Goal: Browse casually

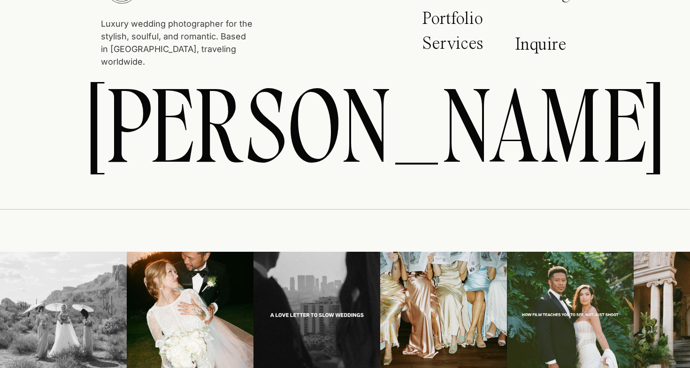
scroll to position [22195, 0]
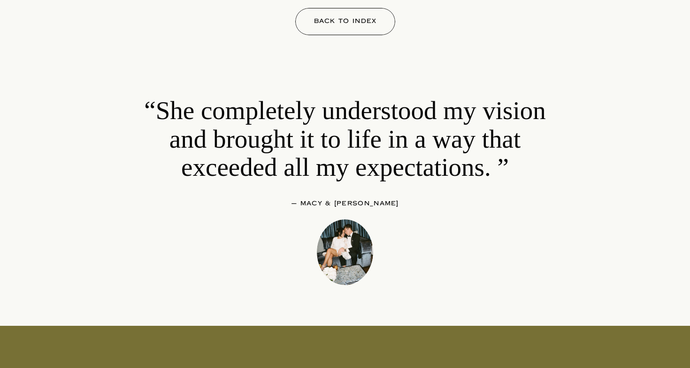
scroll to position [10195, 0]
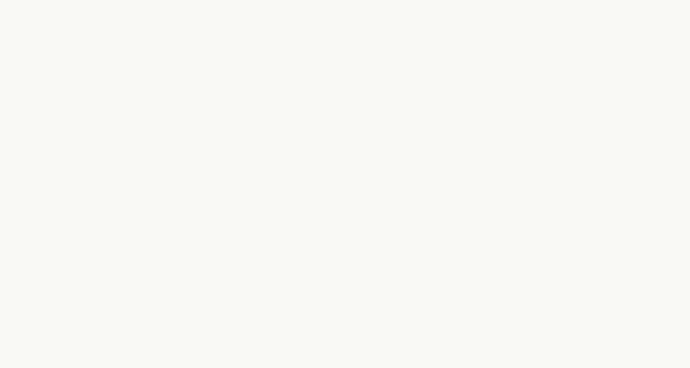
scroll to position [14174, 0]
